Goal: Find contact information: Find contact information

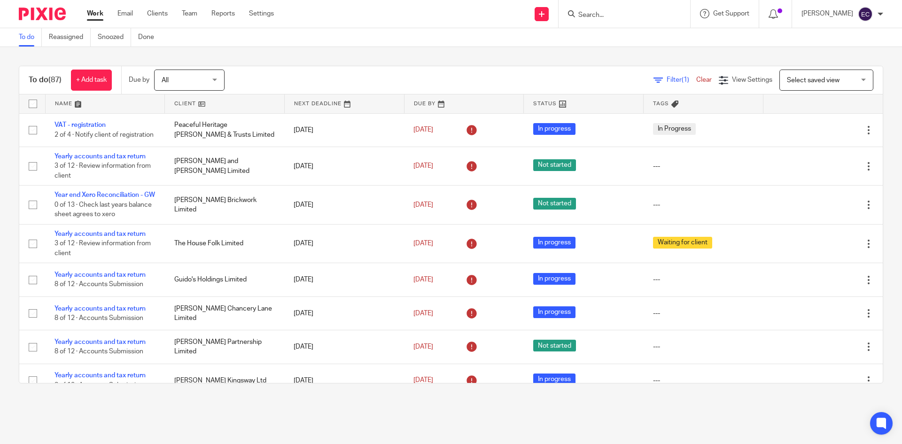
click at [601, 8] on form at bounding box center [627, 14] width 100 height 12
click at [598, 14] on input "Search" at bounding box center [619, 15] width 85 height 8
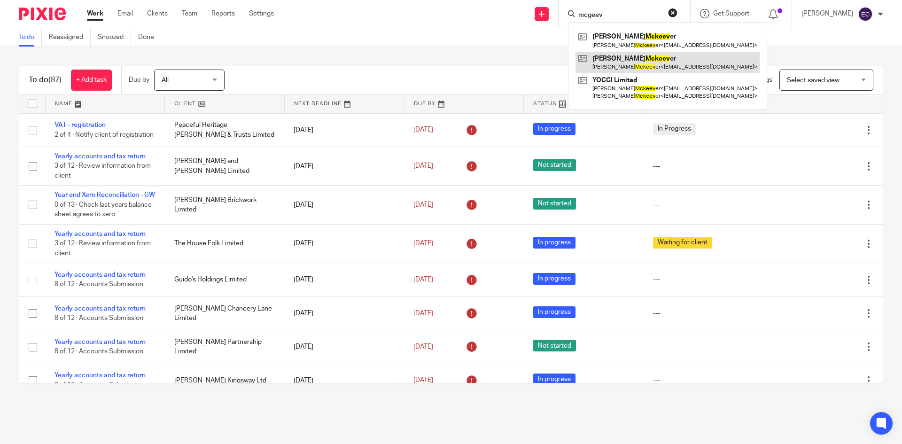
type input "mcgeev"
click at [621, 53] on link at bounding box center [667, 63] width 184 height 22
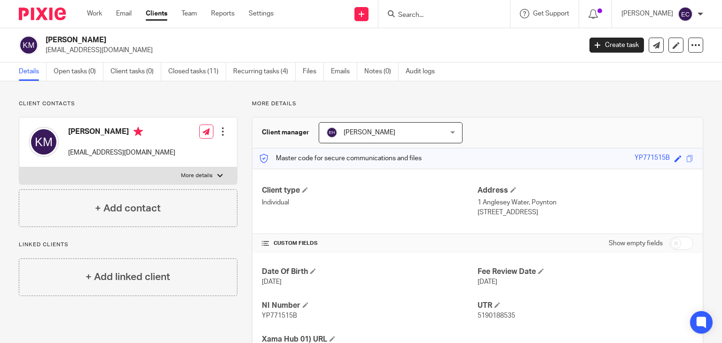
drag, startPoint x: 472, startPoint y: 200, endPoint x: 552, endPoint y: 213, distance: 81.9
click at [552, 213] on div "Address 1 Anglesey Water, [GEOGRAPHIC_DATA] [STREET_ADDRESS]" at bounding box center [585, 201] width 216 height 31
copy div "[STREET_ADDRESS]"
click at [477, 314] on span "5190188535" at bounding box center [496, 315] width 38 height 7
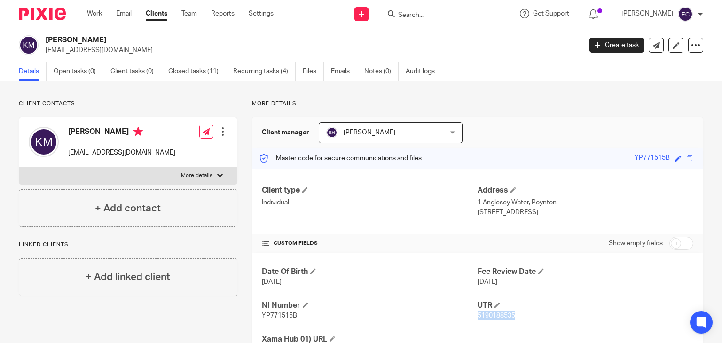
copy span "5190188535"
